Goal: Information Seeking & Learning: Learn about a topic

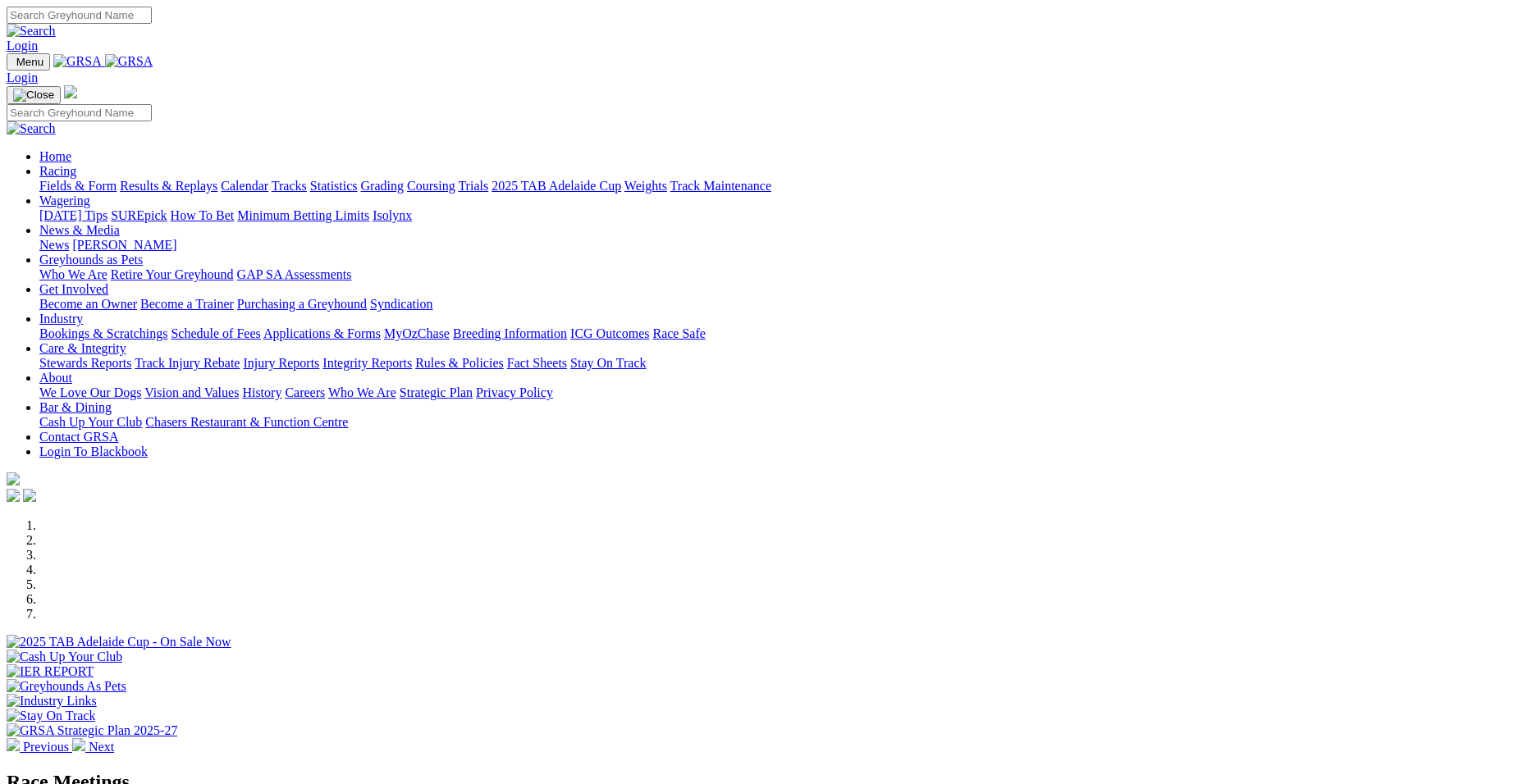
select select "VIC"
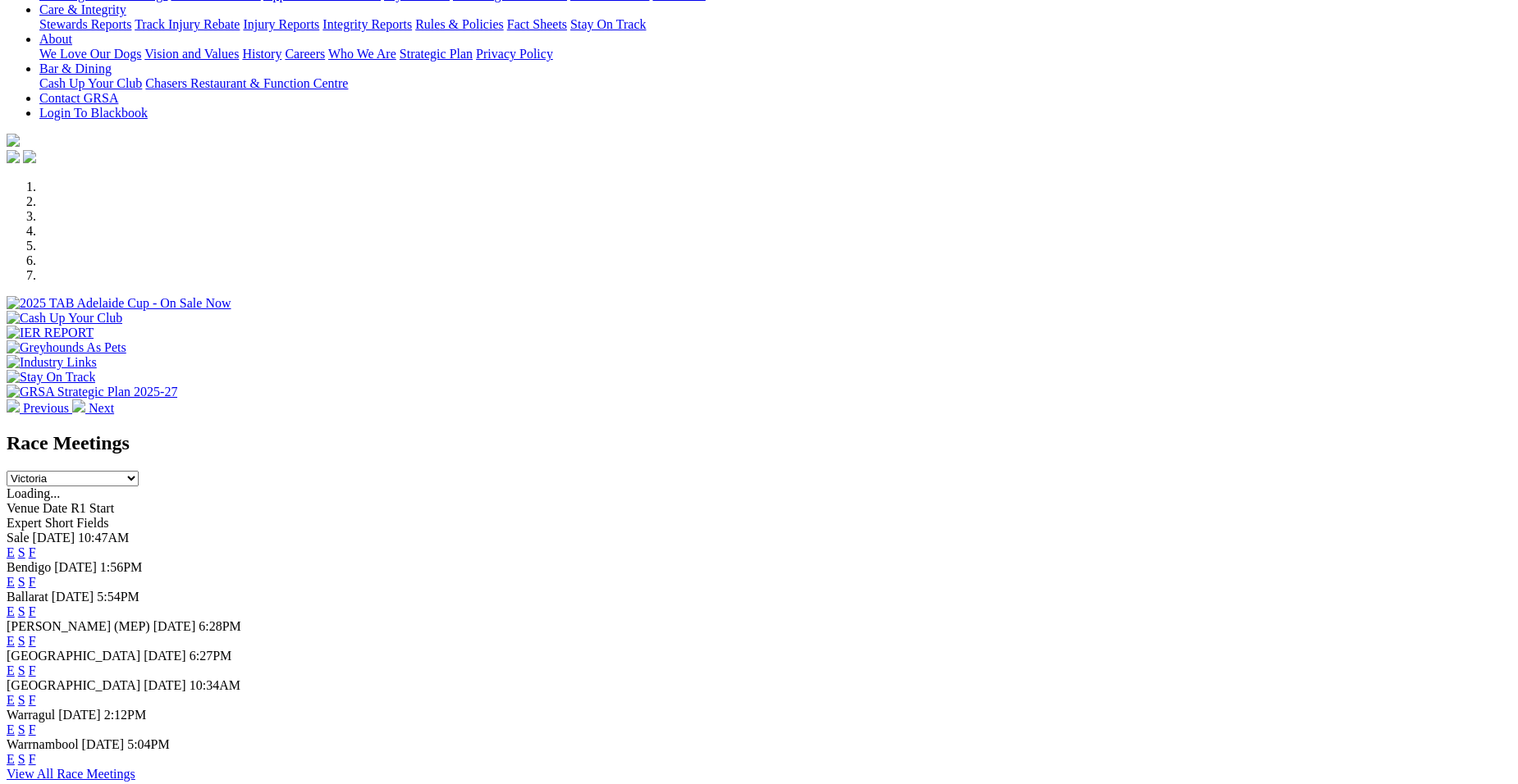
scroll to position [361, 0]
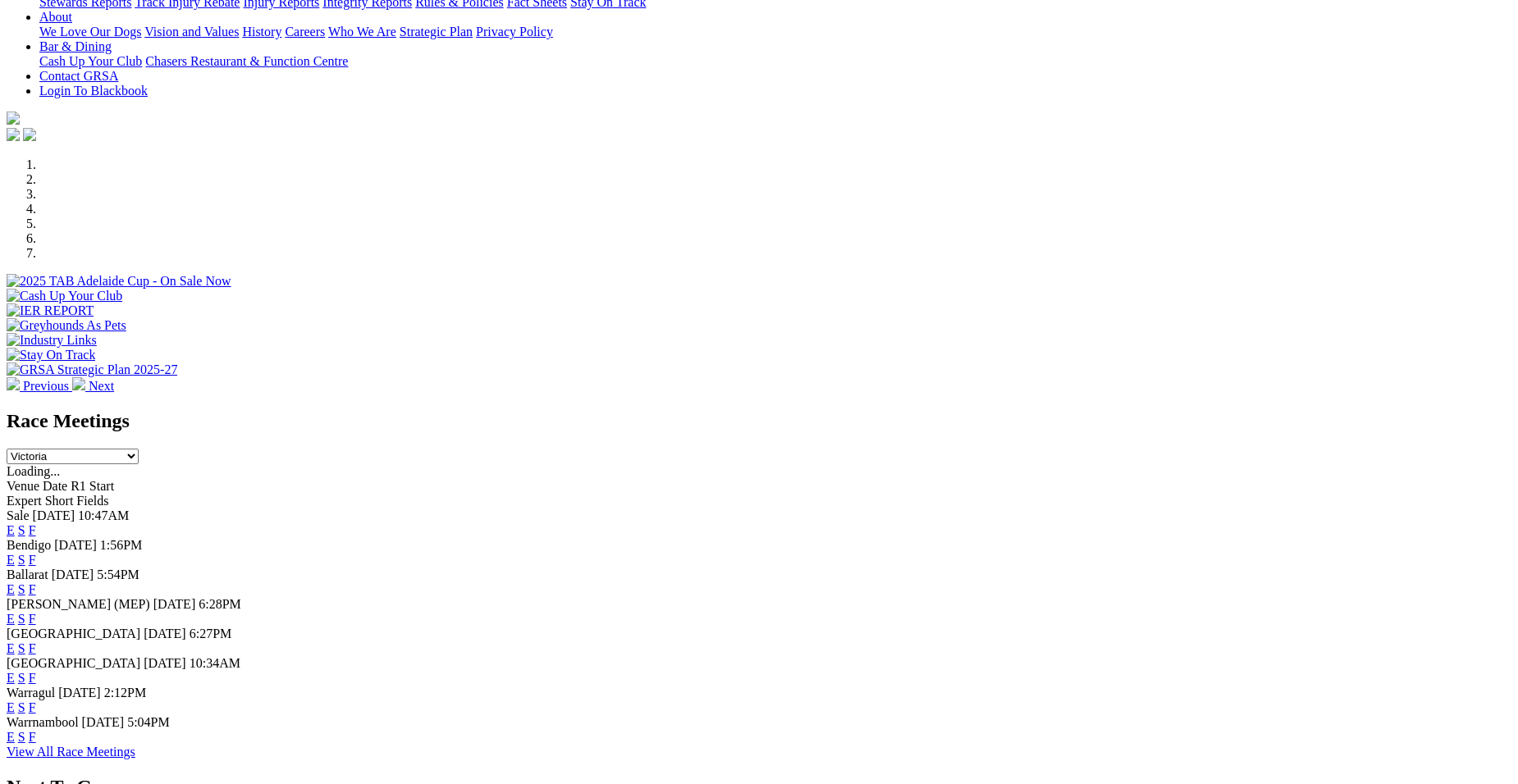
click at [15, 611] on link "E" at bounding box center [10, 619] width 8 height 14
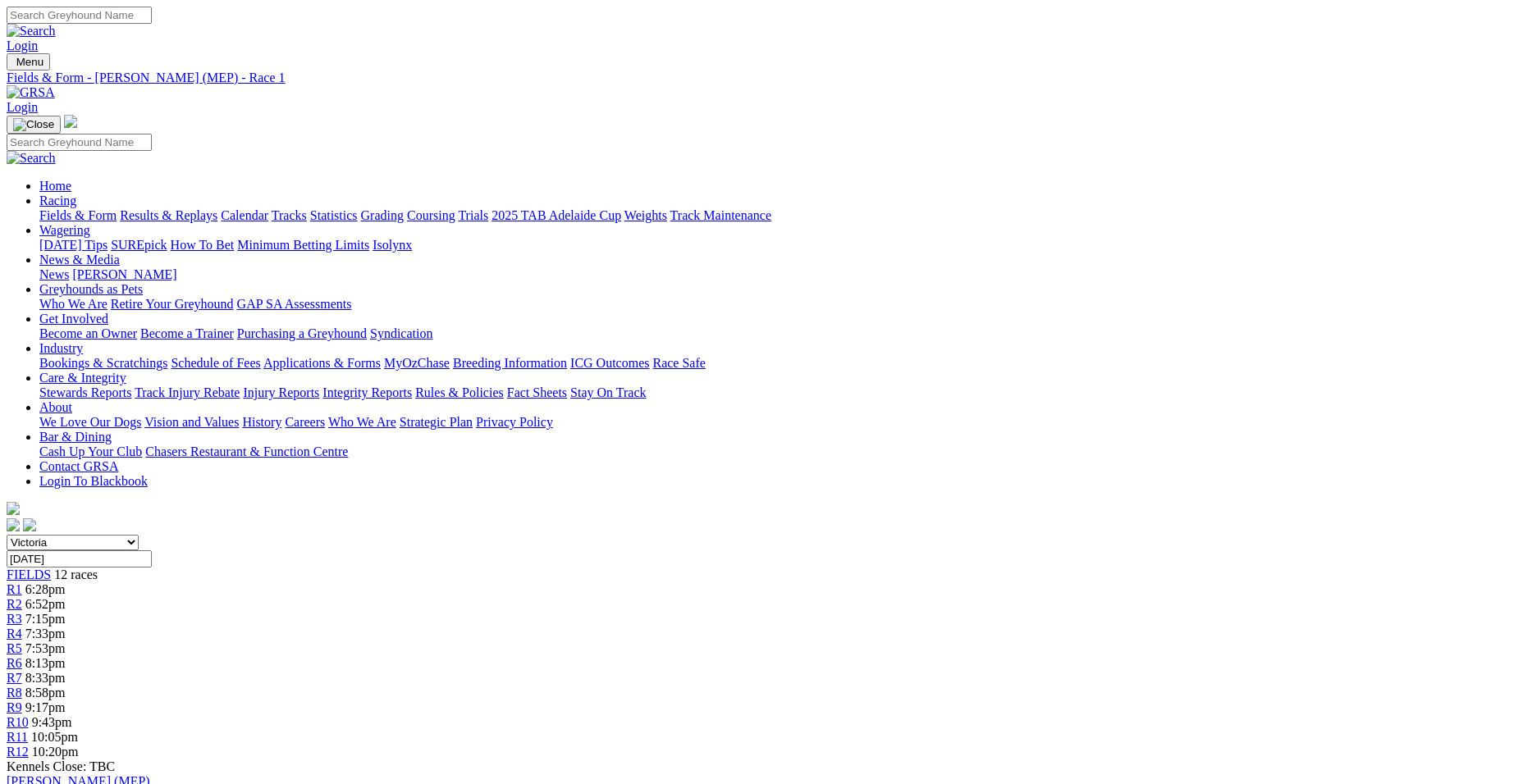
click at [79, 745] on span "10:20pm" at bounding box center [55, 752] width 47 height 14
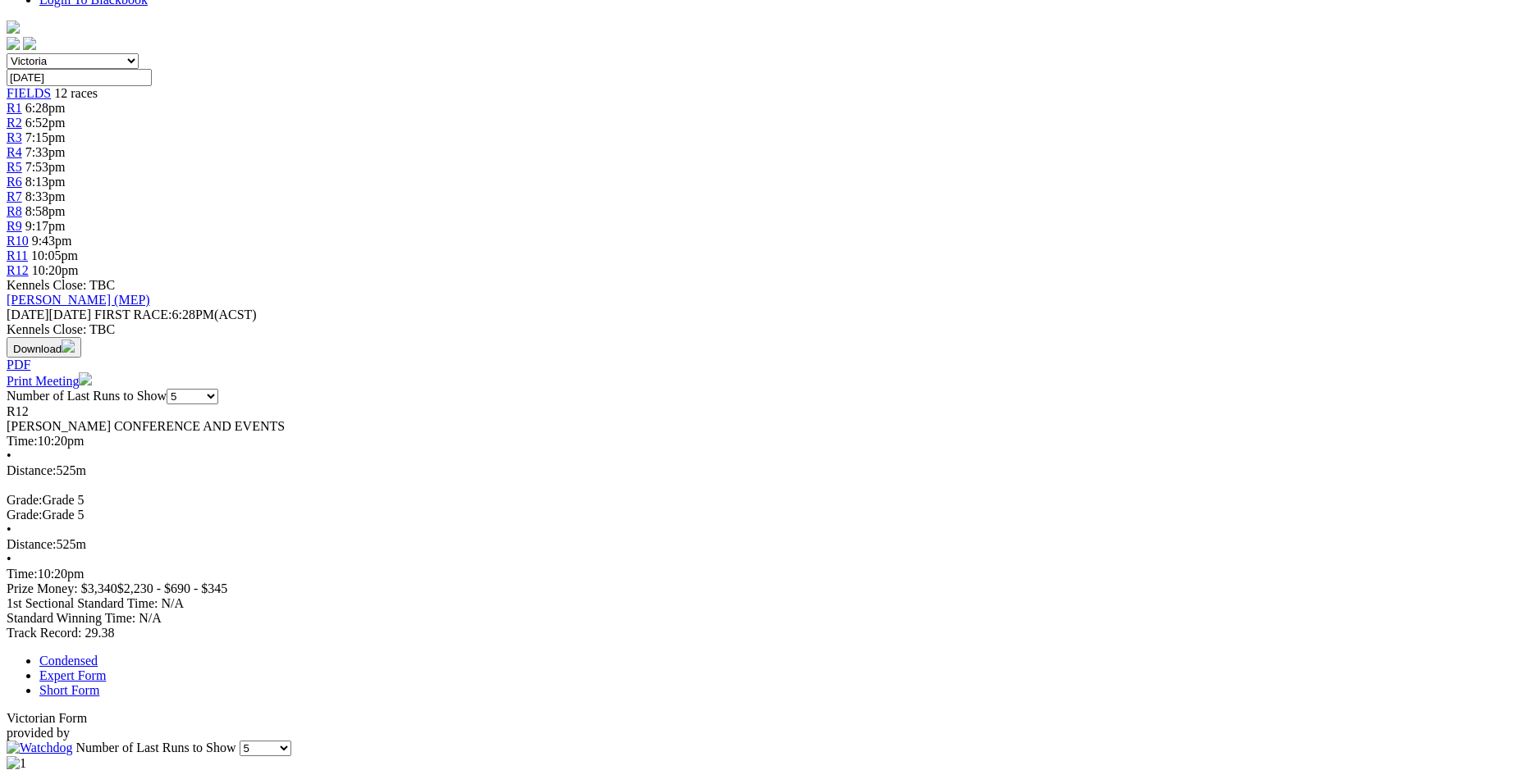
scroll to position [492, 0]
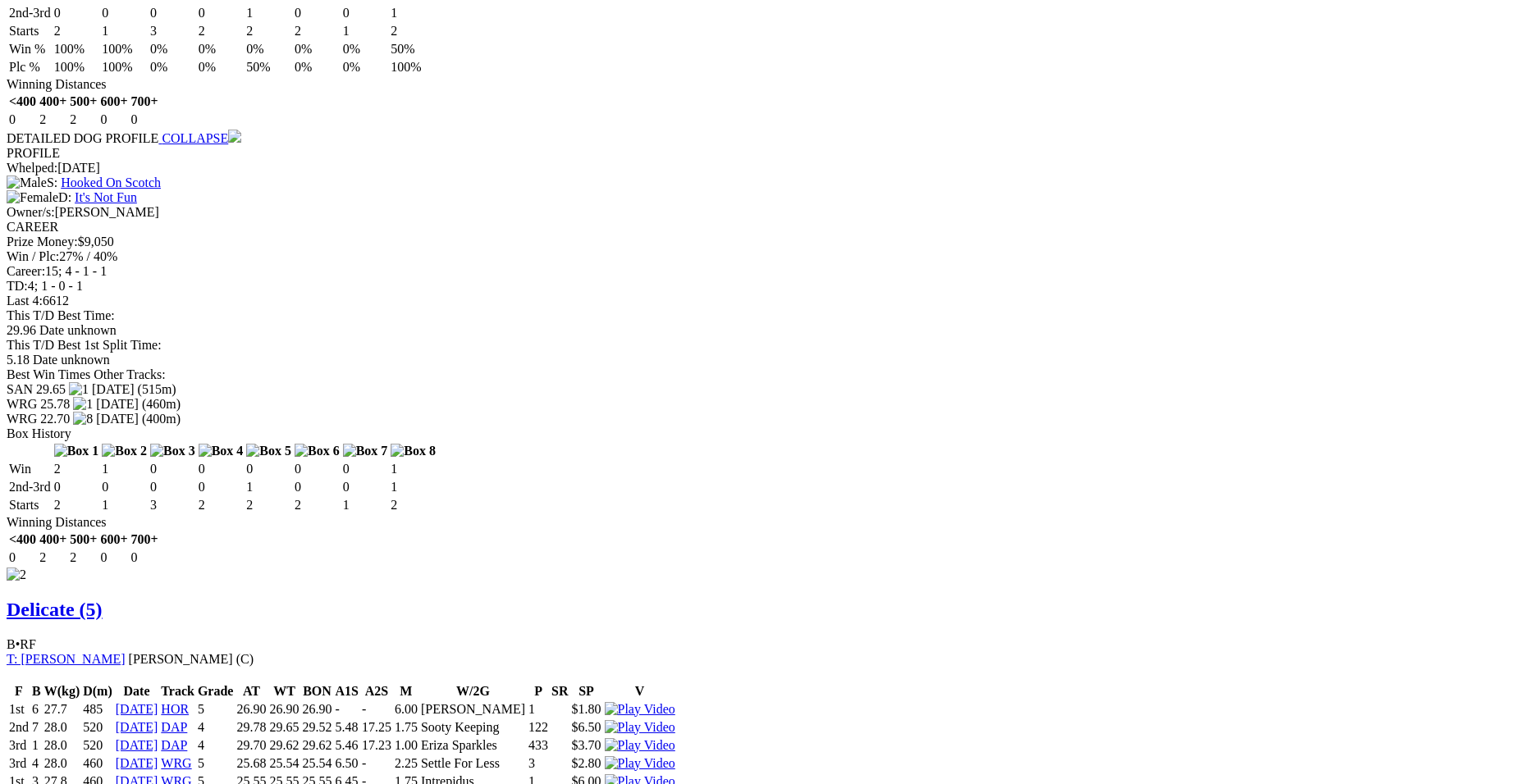
scroll to position [1574, 0]
